Goal: Feedback & Contribution: Leave review/rating

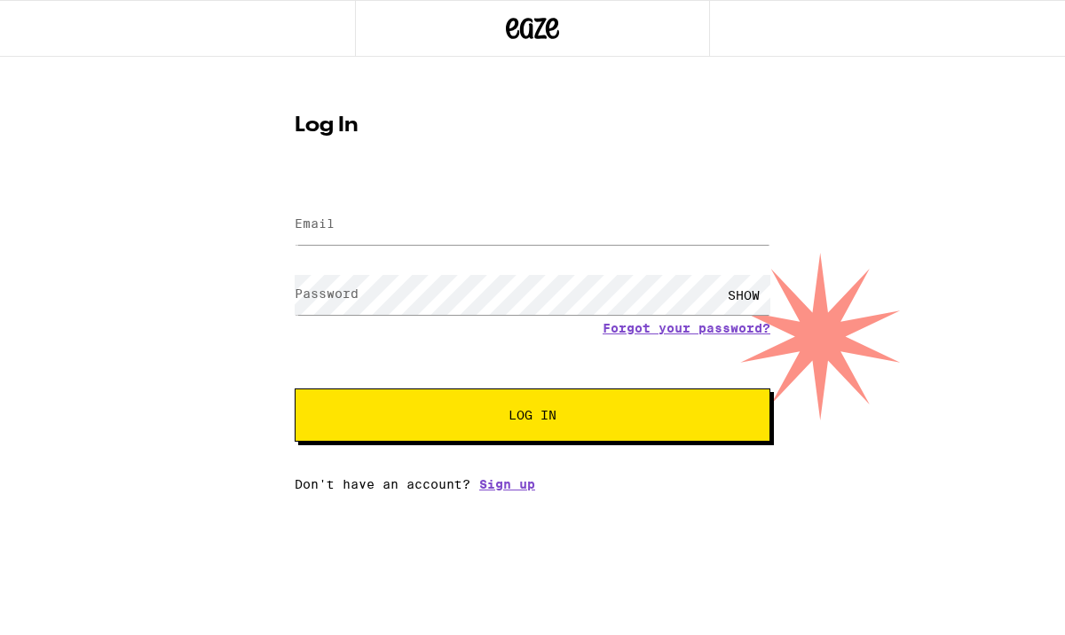
click at [322, 220] on label "Email" at bounding box center [315, 223] width 40 height 14
type input "[EMAIL_ADDRESS][DOMAIN_NAME]"
click at [537, 407] on button "Log In" at bounding box center [533, 415] width 476 height 53
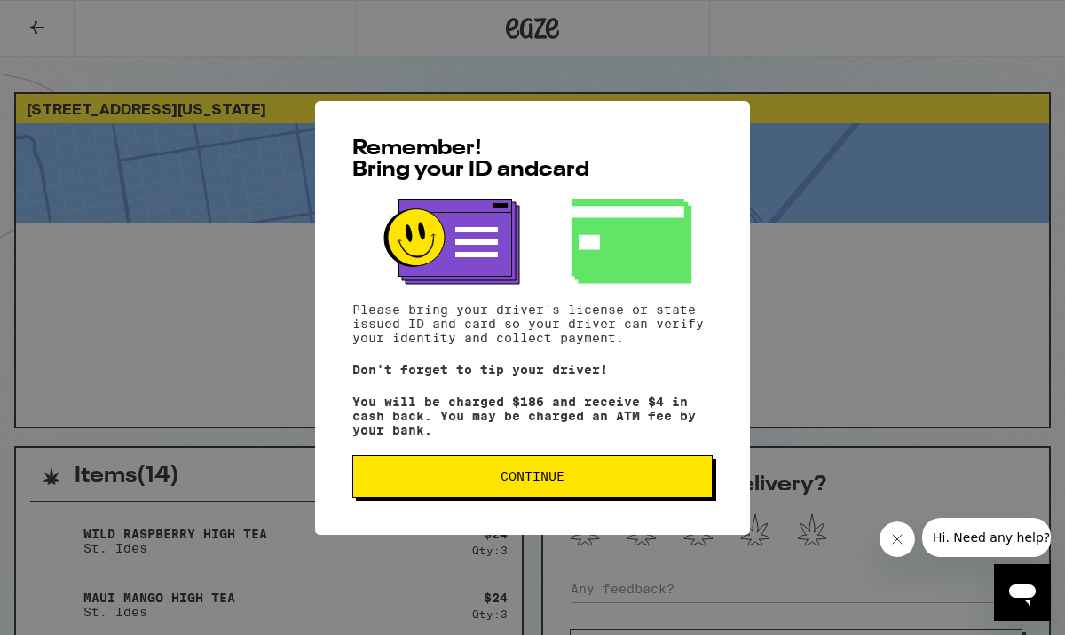
click at [562, 483] on span "Continue" at bounding box center [532, 476] width 64 height 12
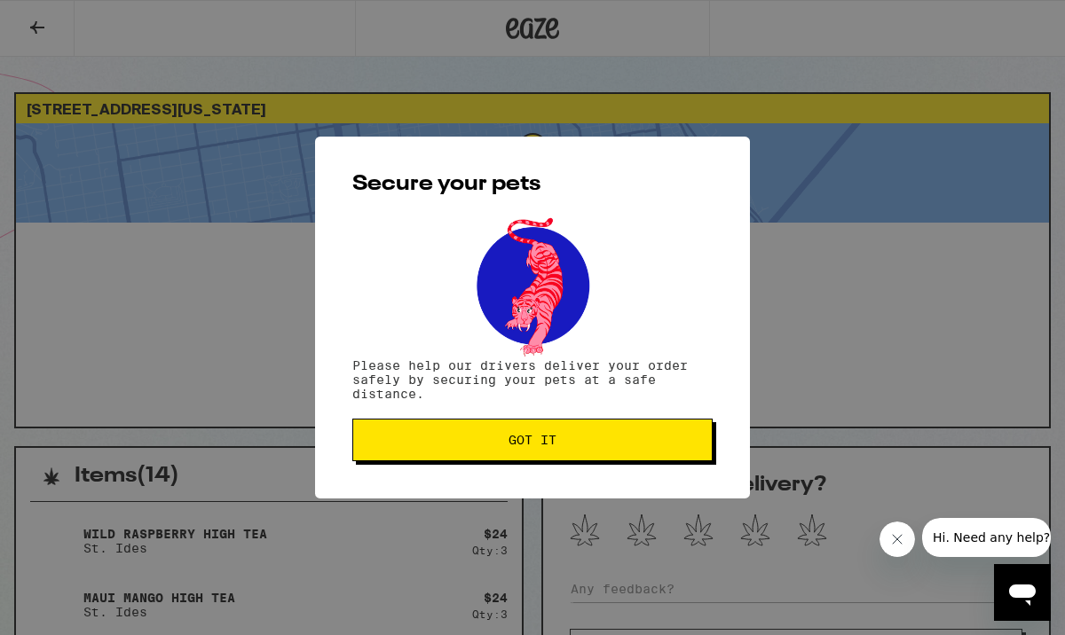
click at [560, 446] on span "Got it" at bounding box center [532, 440] width 330 height 12
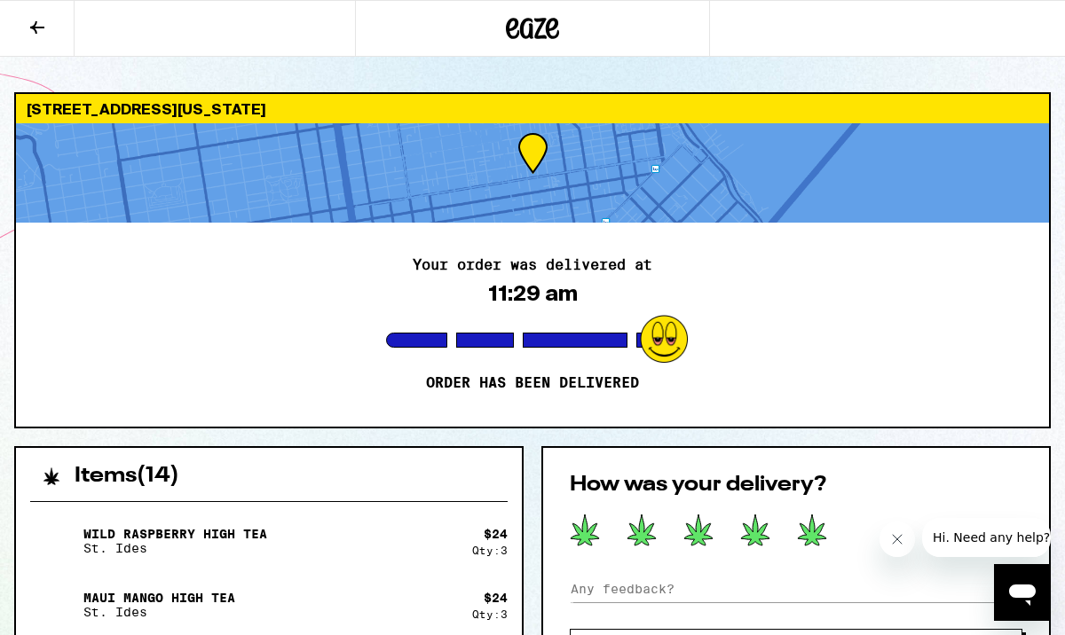
click at [812, 528] on icon at bounding box center [812, 530] width 28 height 31
click at [797, 514] on button at bounding box center [812, 531] width 30 height 35
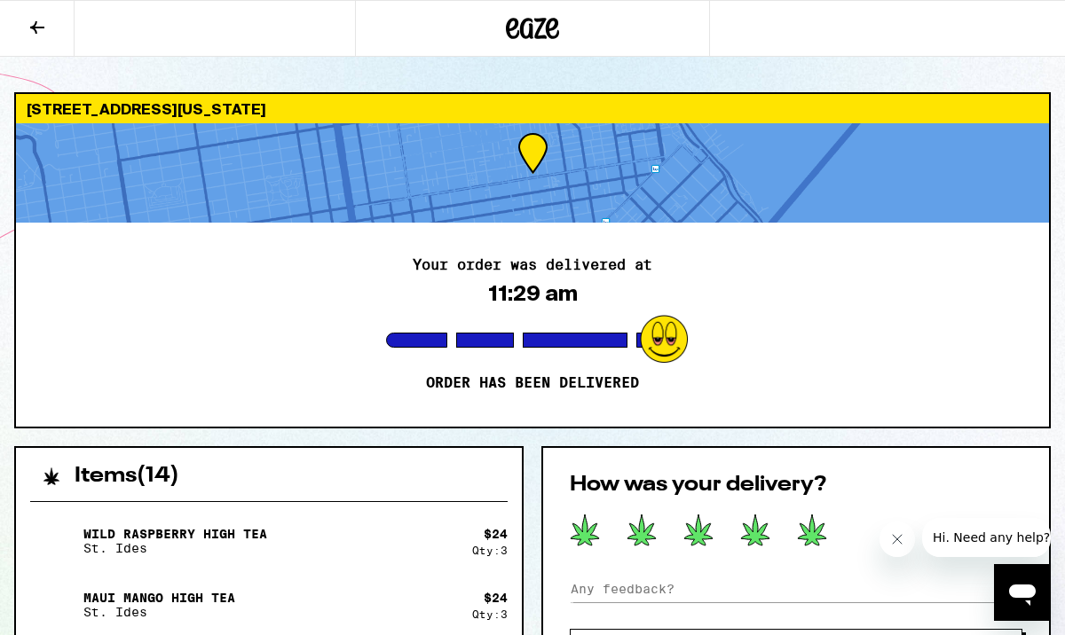
click at [797, 514] on button at bounding box center [812, 531] width 30 height 35
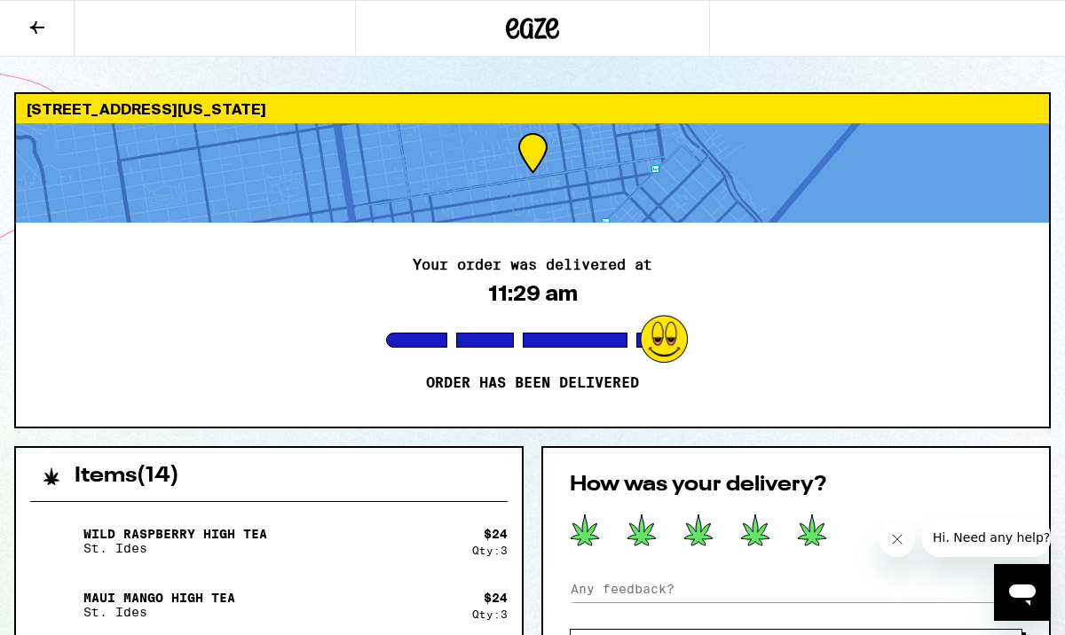
click at [797, 514] on button at bounding box center [812, 531] width 30 height 35
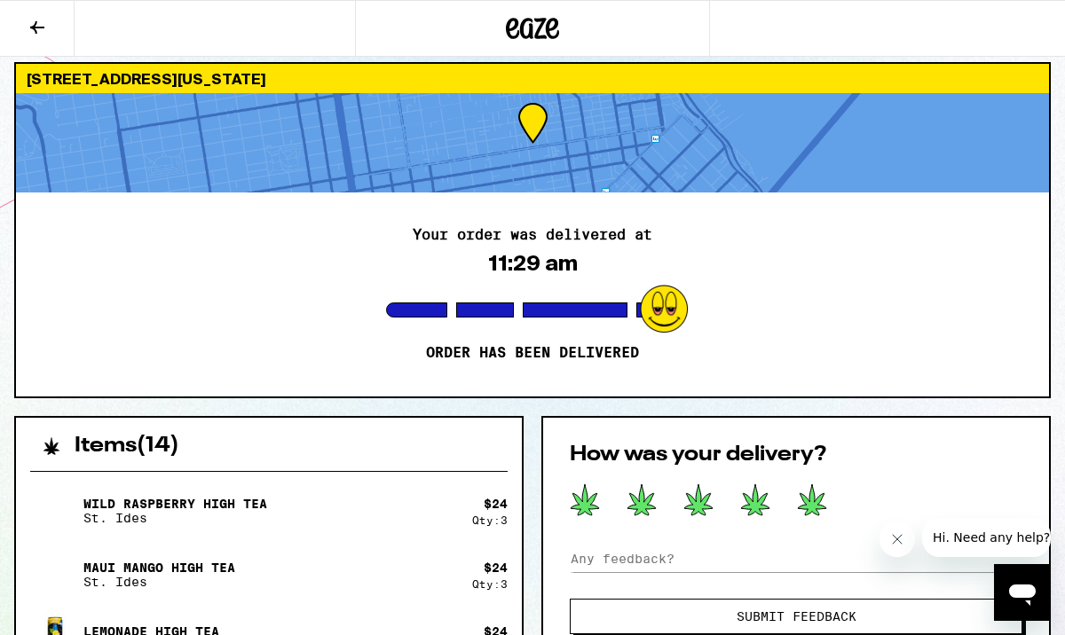
click at [835, 607] on button "Submit Feedback" at bounding box center [796, 616] width 452 height 35
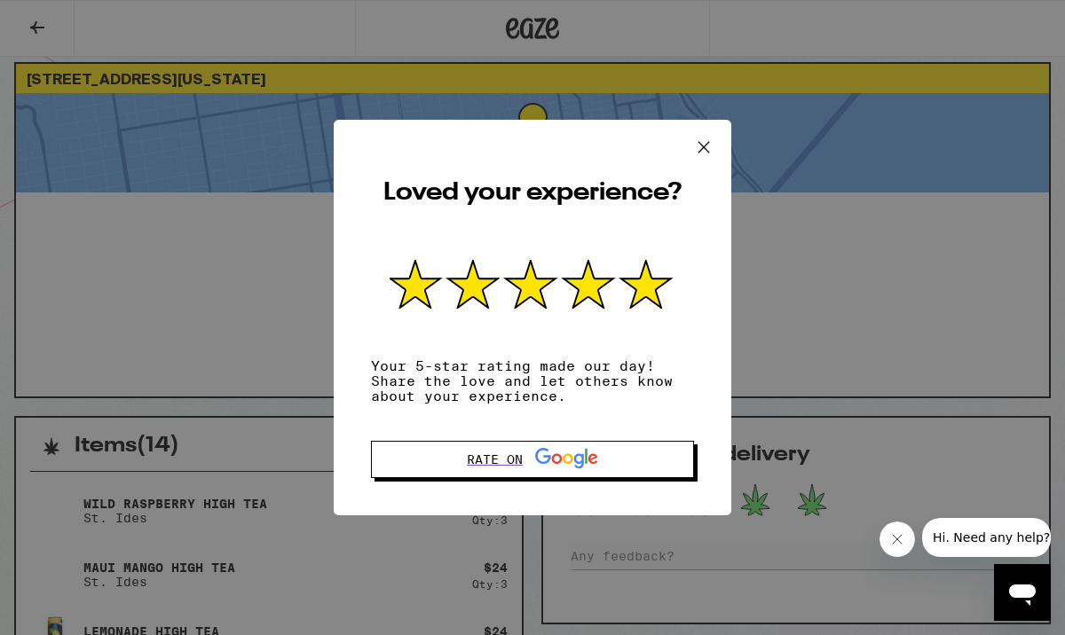
click at [702, 139] on icon at bounding box center [703, 147] width 27 height 27
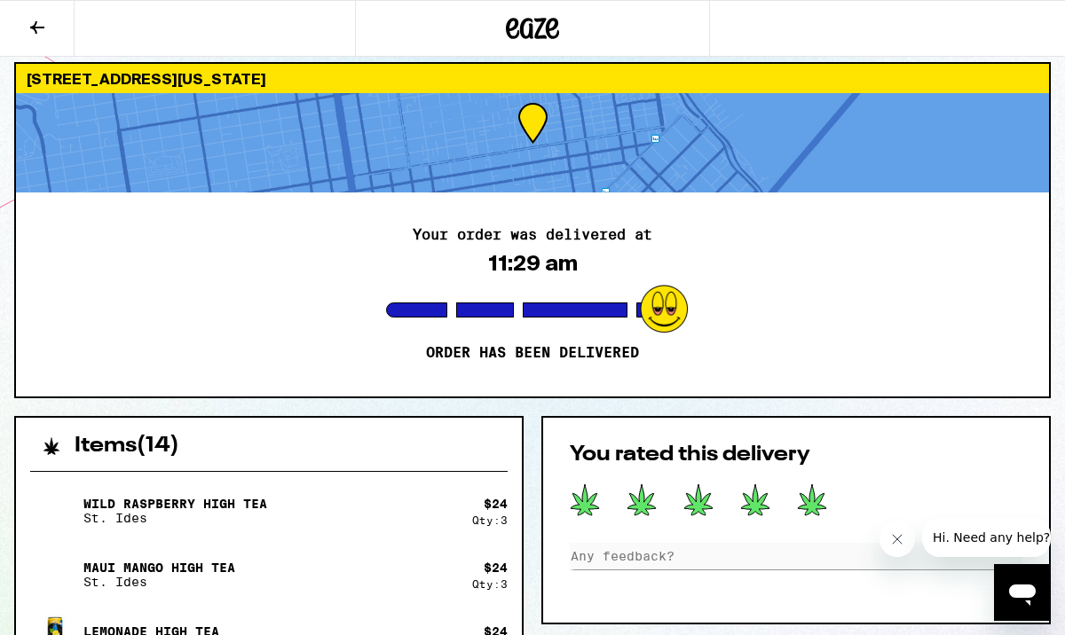
scroll to position [31, 0]
